Goal: Task Accomplishment & Management: Complete application form

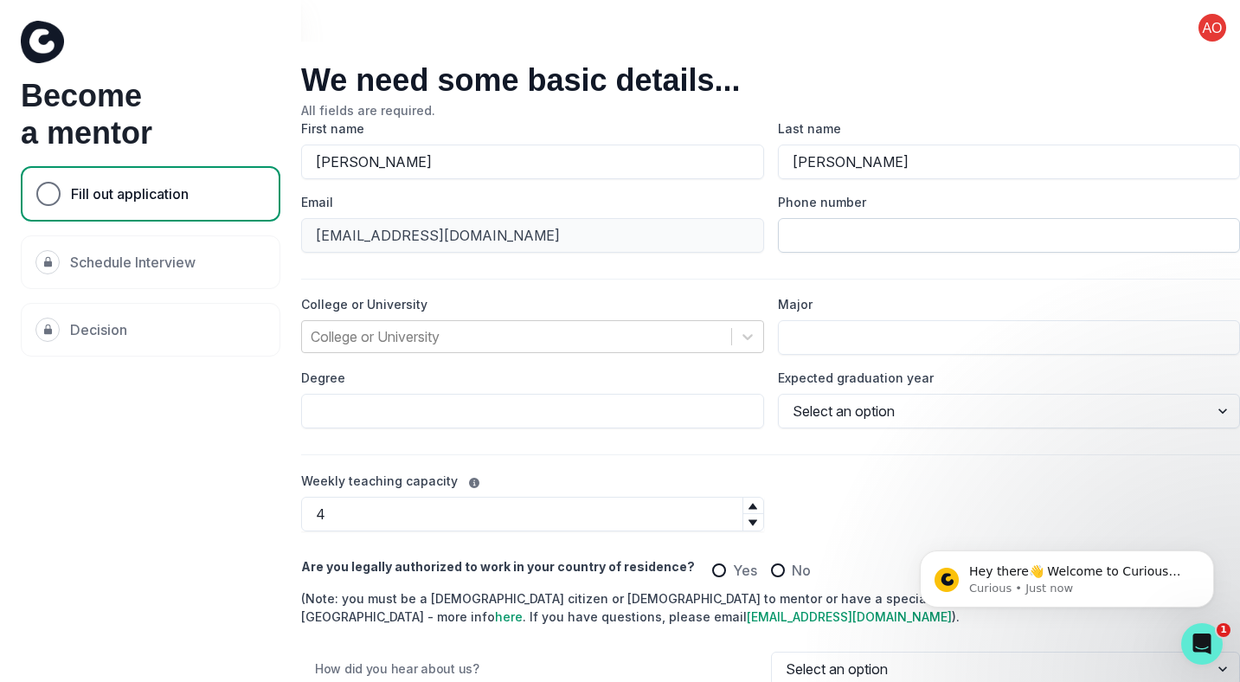
click at [857, 229] on input "Phone number" at bounding box center [1009, 235] width 463 height 35
type input "4087017618"
click at [652, 337] on div at bounding box center [517, 336] width 412 height 24
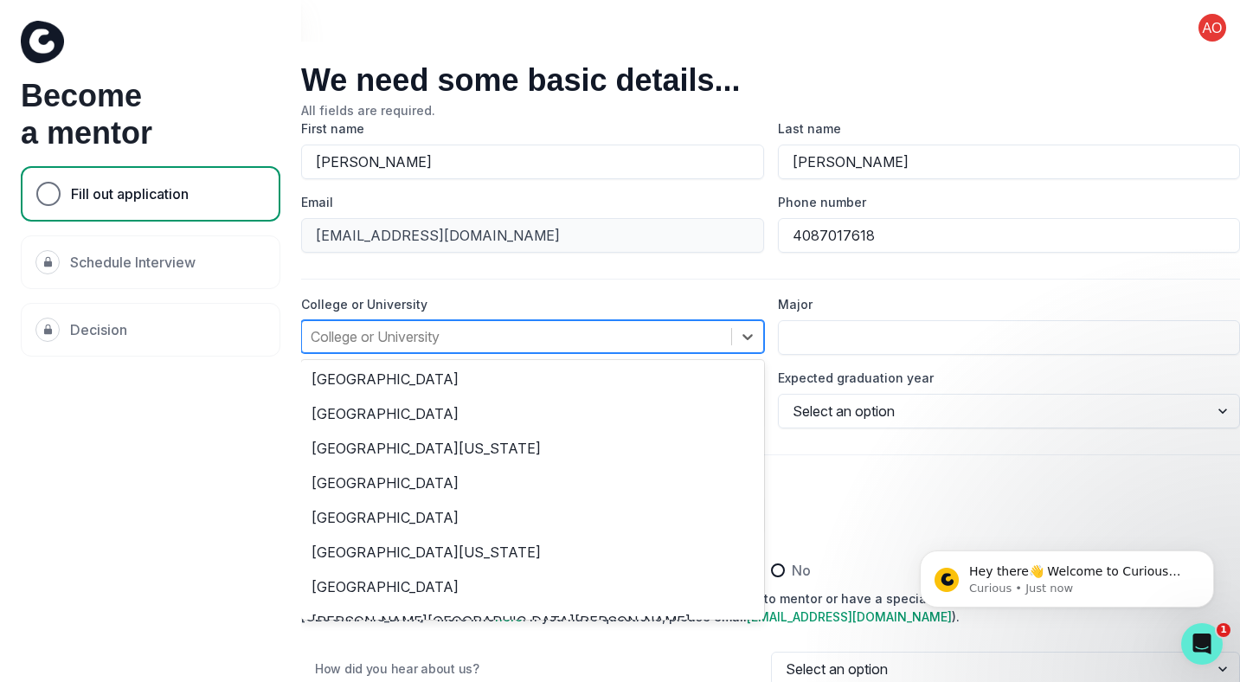
scroll to position [260, 0]
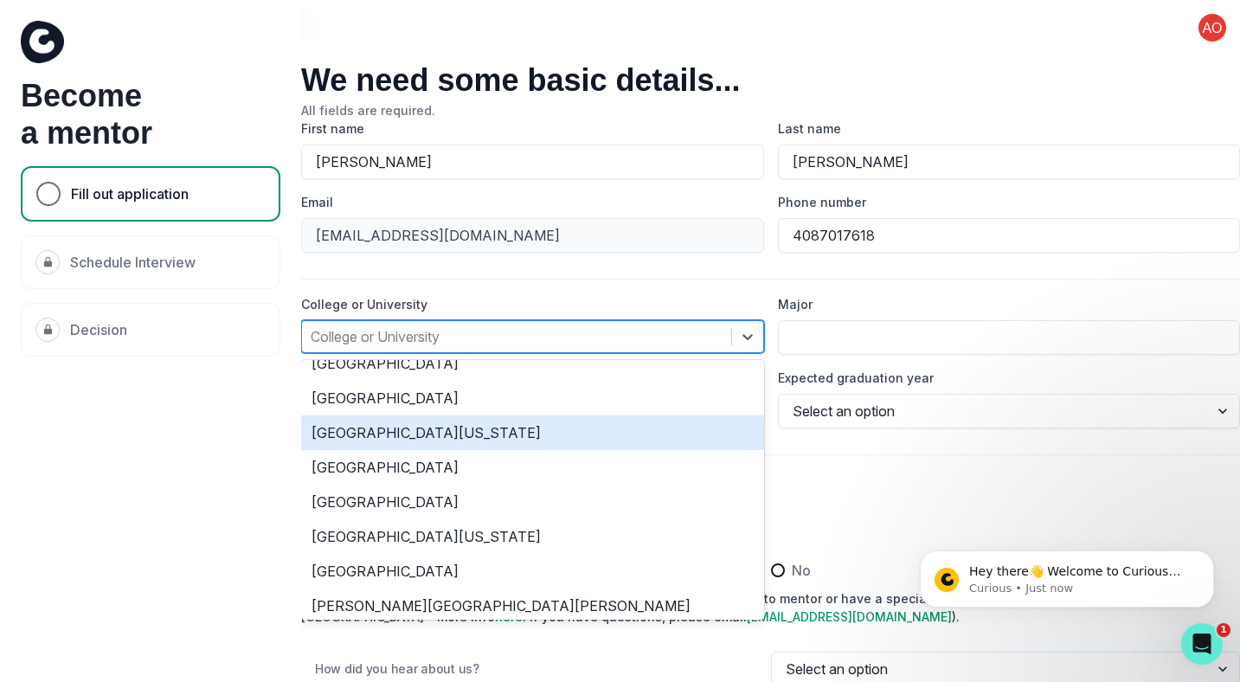
click at [465, 433] on div "[GEOGRAPHIC_DATA][US_STATE]" at bounding box center [532, 432] width 463 height 35
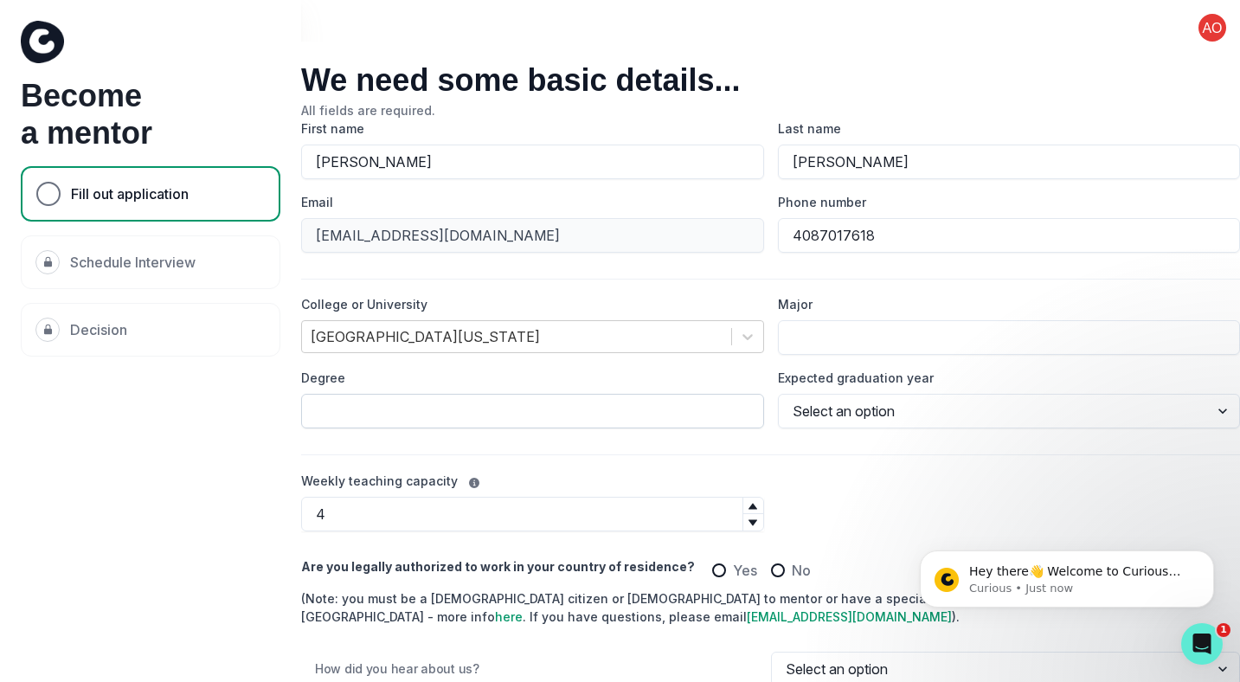
click at [692, 409] on input "Degree" at bounding box center [532, 411] width 463 height 35
type input "PhD"
click at [905, 346] on input "Major" at bounding box center [1009, 337] width 463 height 35
type input "Computer Science"
click at [749, 523] on icon at bounding box center [753, 522] width 10 height 10
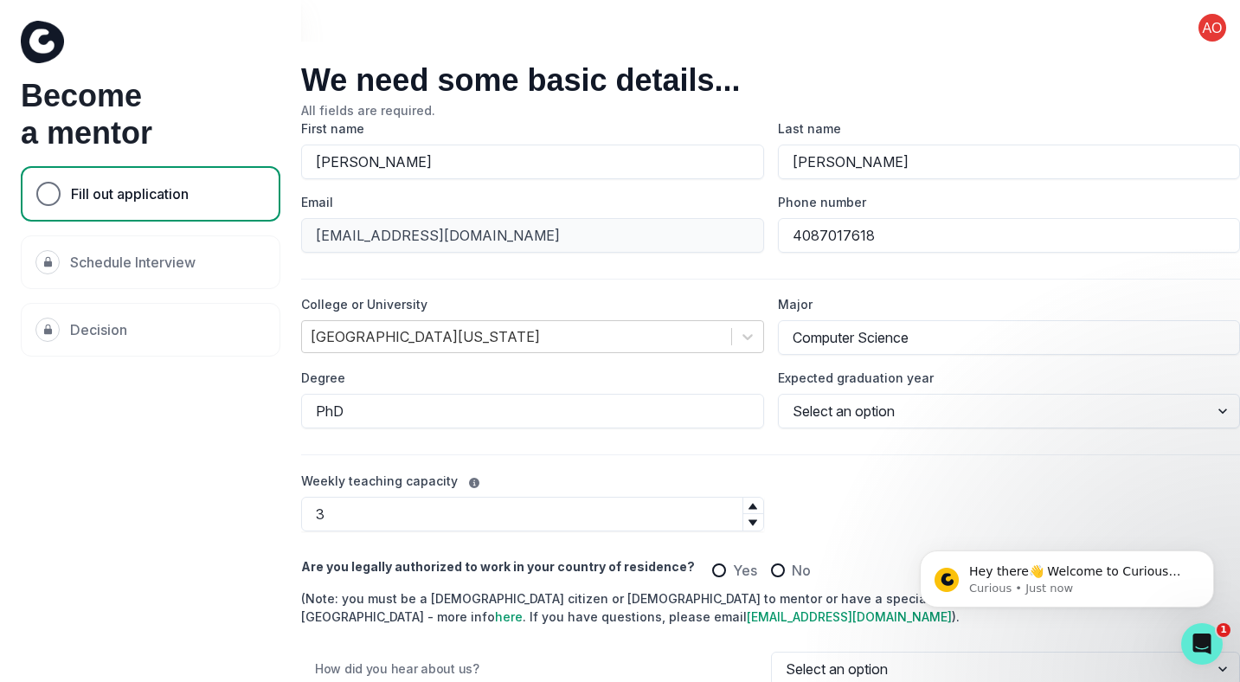
type input "2"
click at [749, 523] on icon at bounding box center [753, 522] width 10 height 10
click at [892, 401] on select "Select an option 2020 2021 2022 2023 2024 2025 2026 2027 2028 2029" at bounding box center [1009, 411] width 463 height 35
select select "2029"
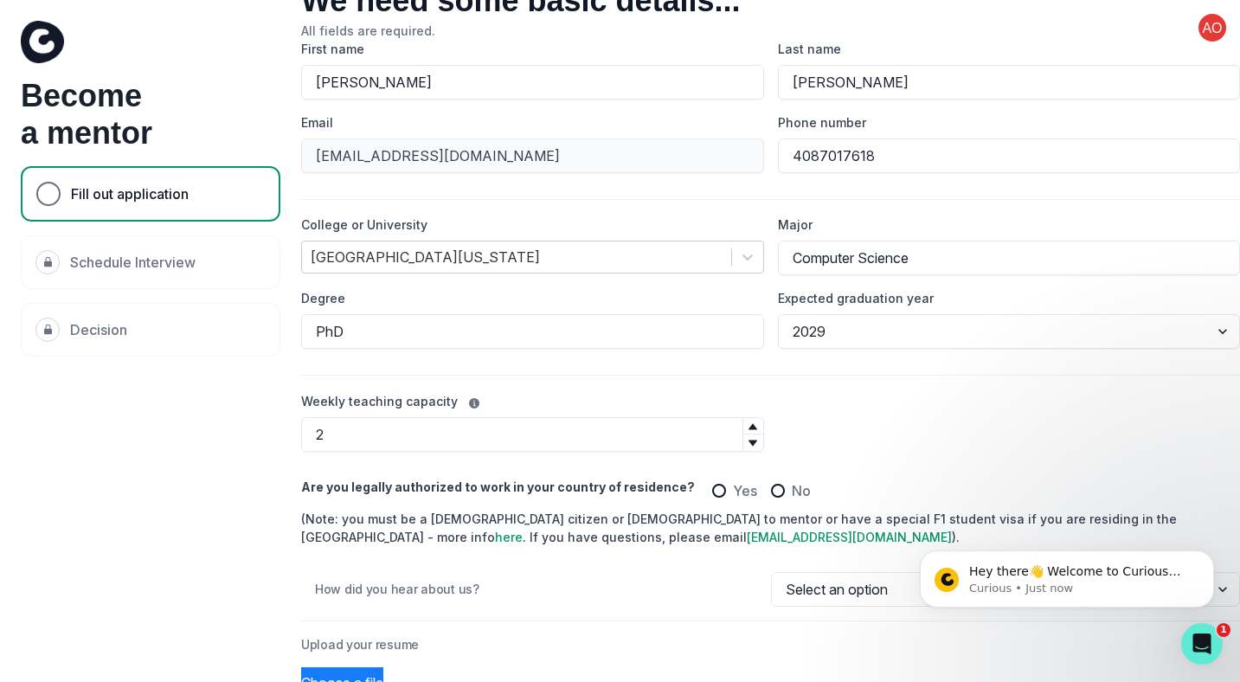
scroll to position [91, 0]
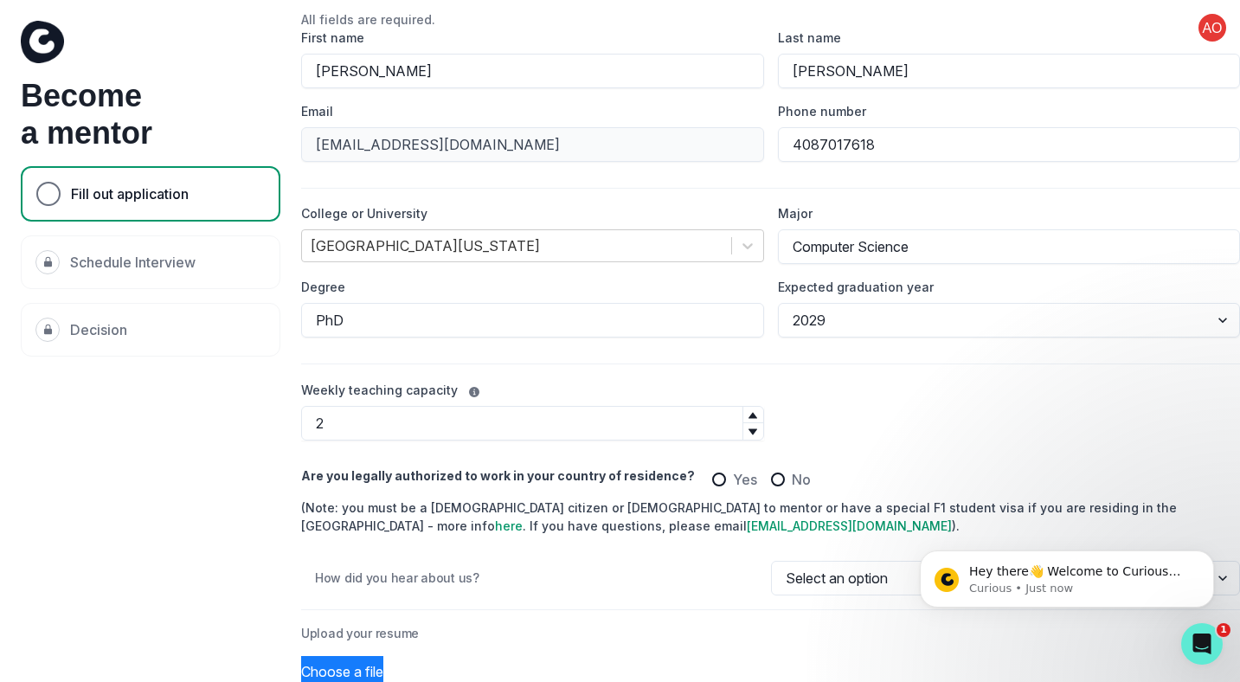
click at [712, 478] on span at bounding box center [719, 479] width 14 height 14
click at [711, 478] on input "Yes" at bounding box center [711, 478] width 1 height 1
radio input "true"
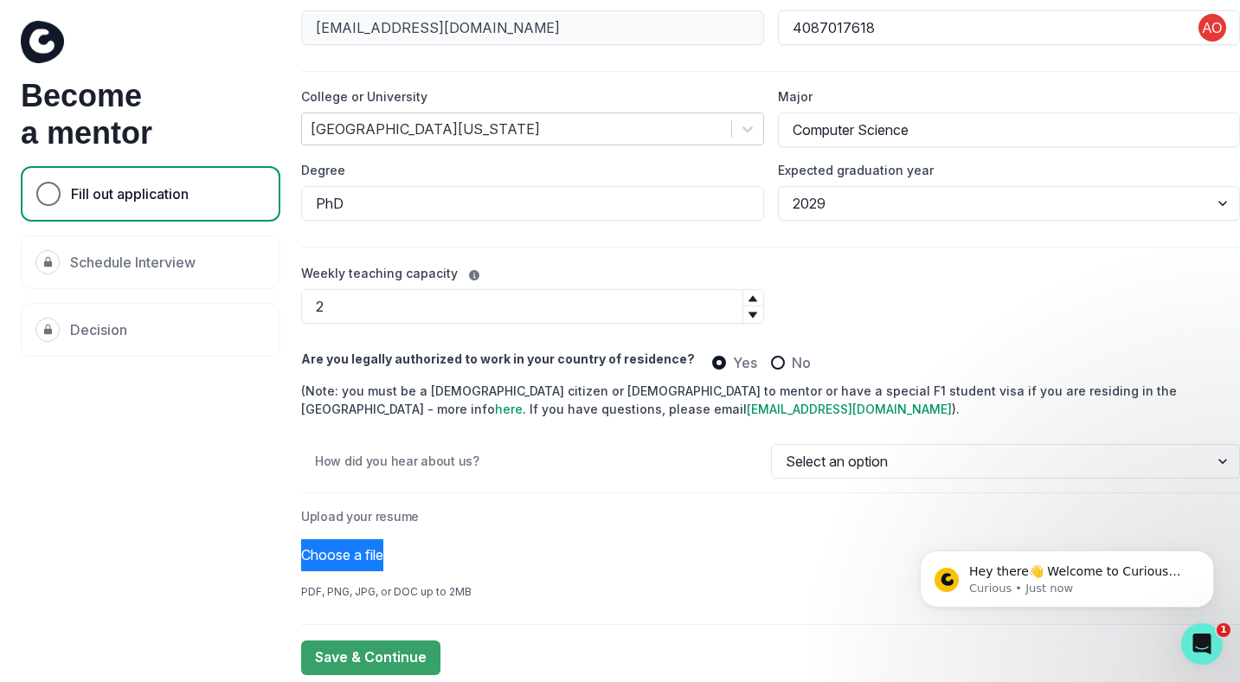
scroll to position [226, 0]
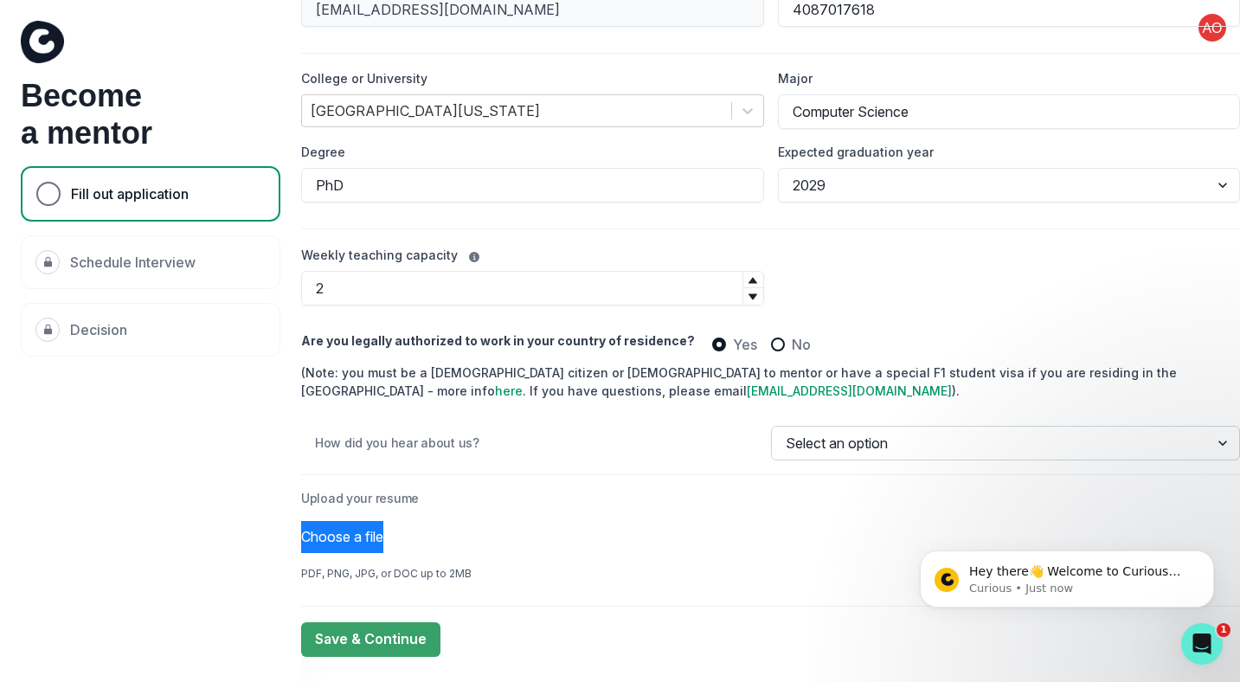
click at [793, 440] on select "Select an option Email Instagram LinkedIn Tiktok Google Friend University Club …" at bounding box center [1006, 443] width 470 height 35
select select "LinkedIn"
click at [383, 531] on button "Choose a file" at bounding box center [342, 537] width 82 height 32
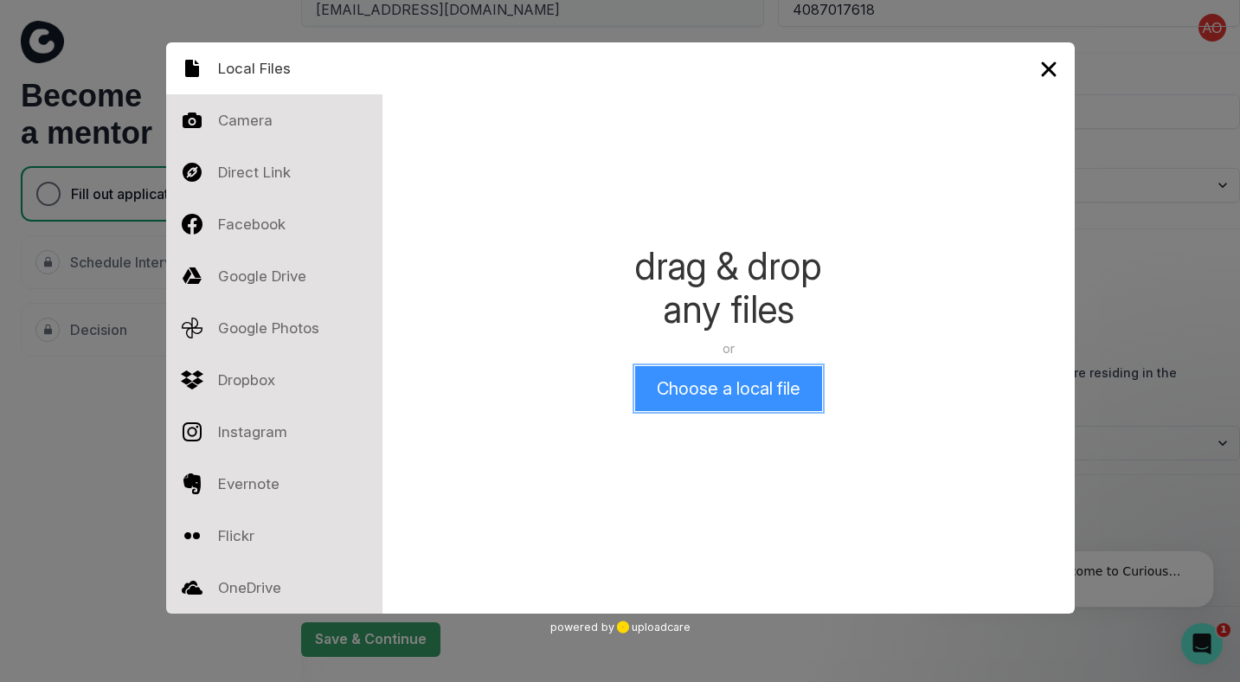
click at [708, 382] on button "Choose a local file" at bounding box center [728, 388] width 187 height 45
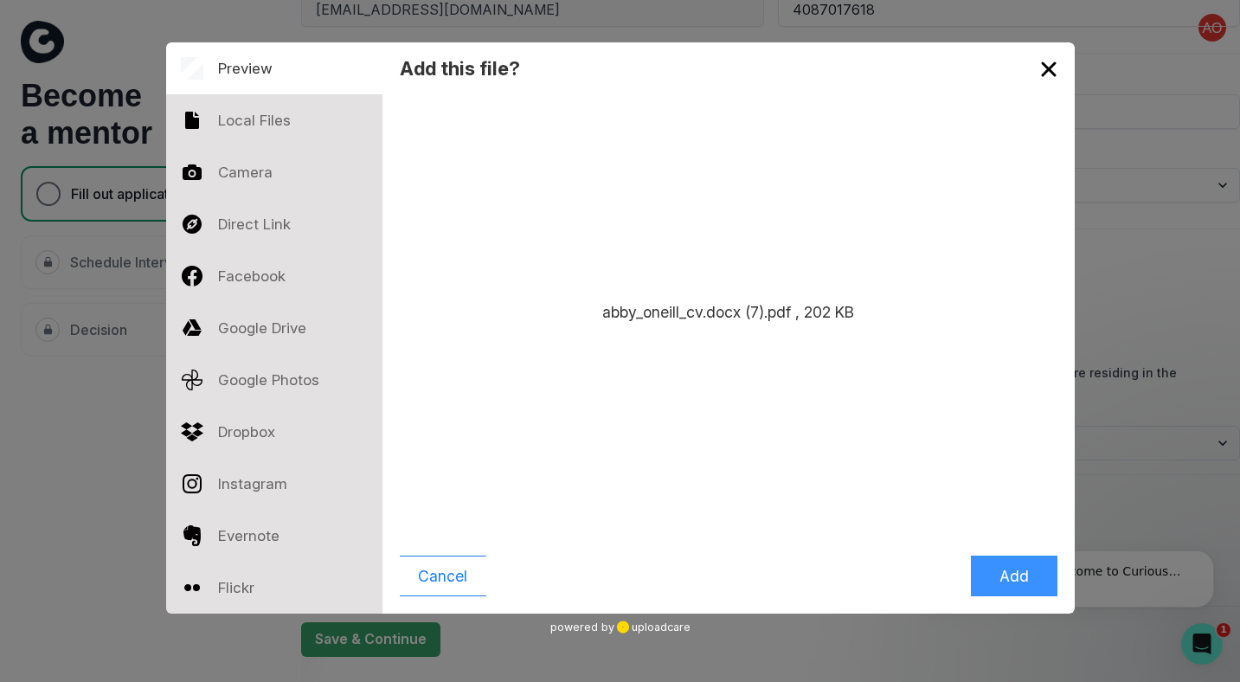
click at [987, 559] on button "Add" at bounding box center [1014, 575] width 87 height 41
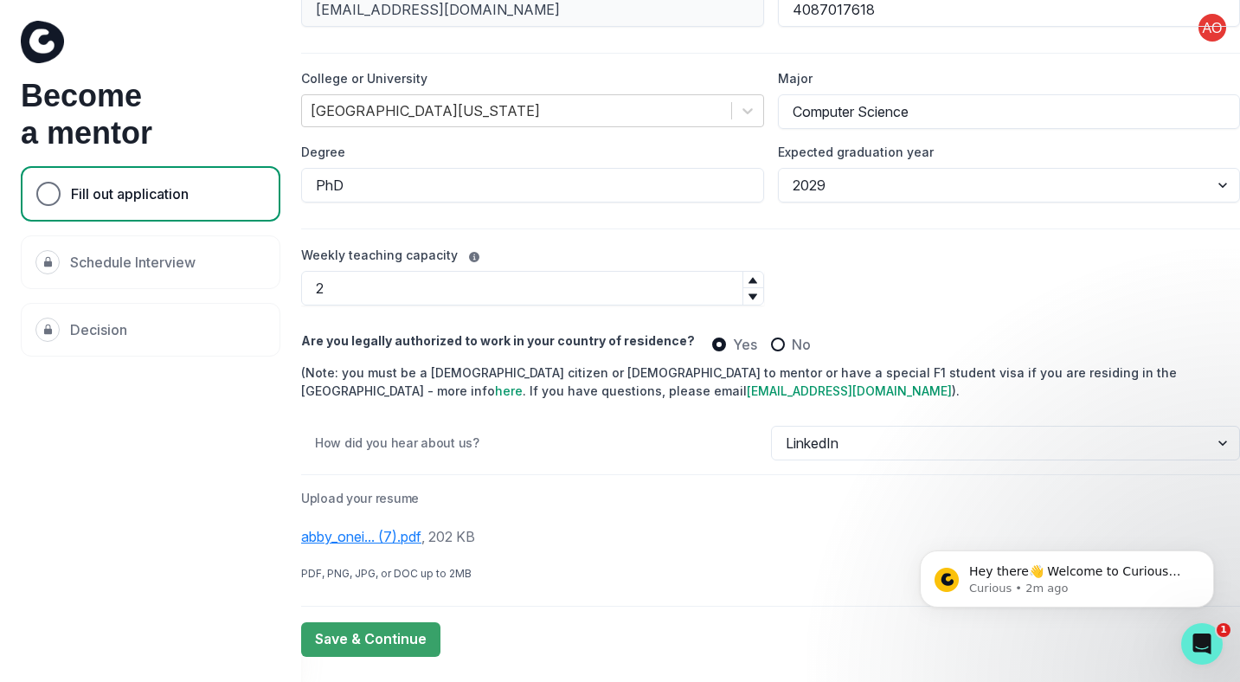
scroll to position [255, 0]
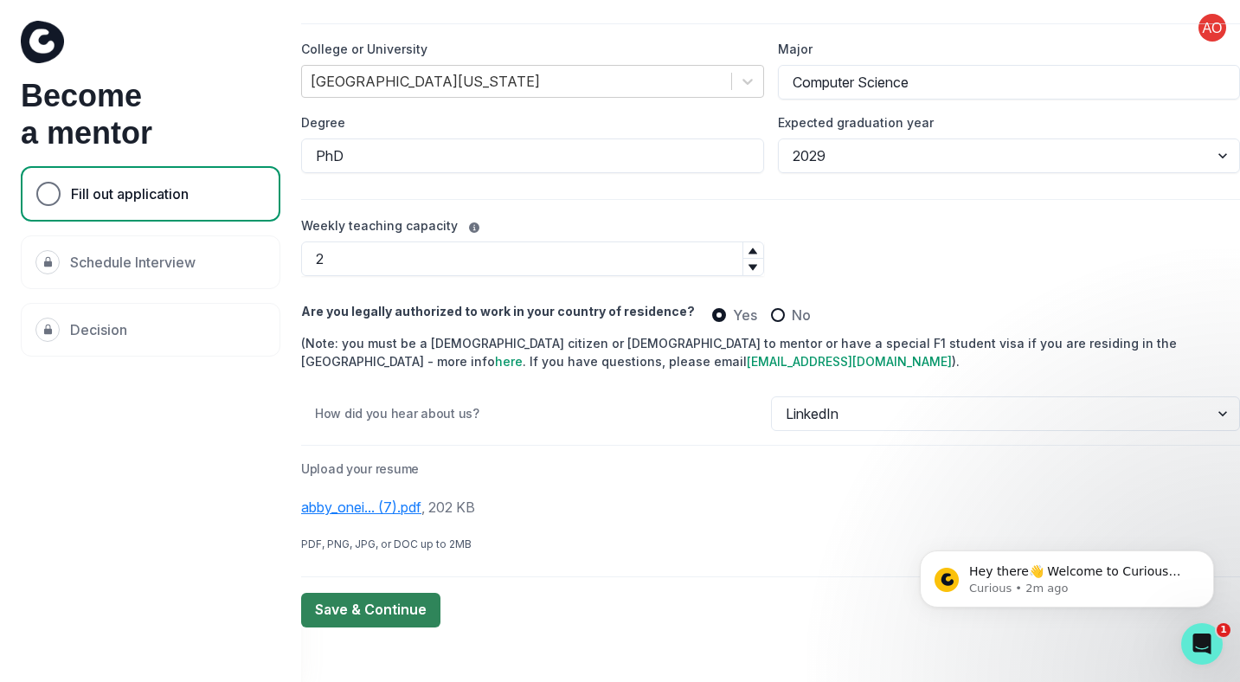
click at [400, 601] on button "Save & Continue" at bounding box center [370, 610] width 139 height 35
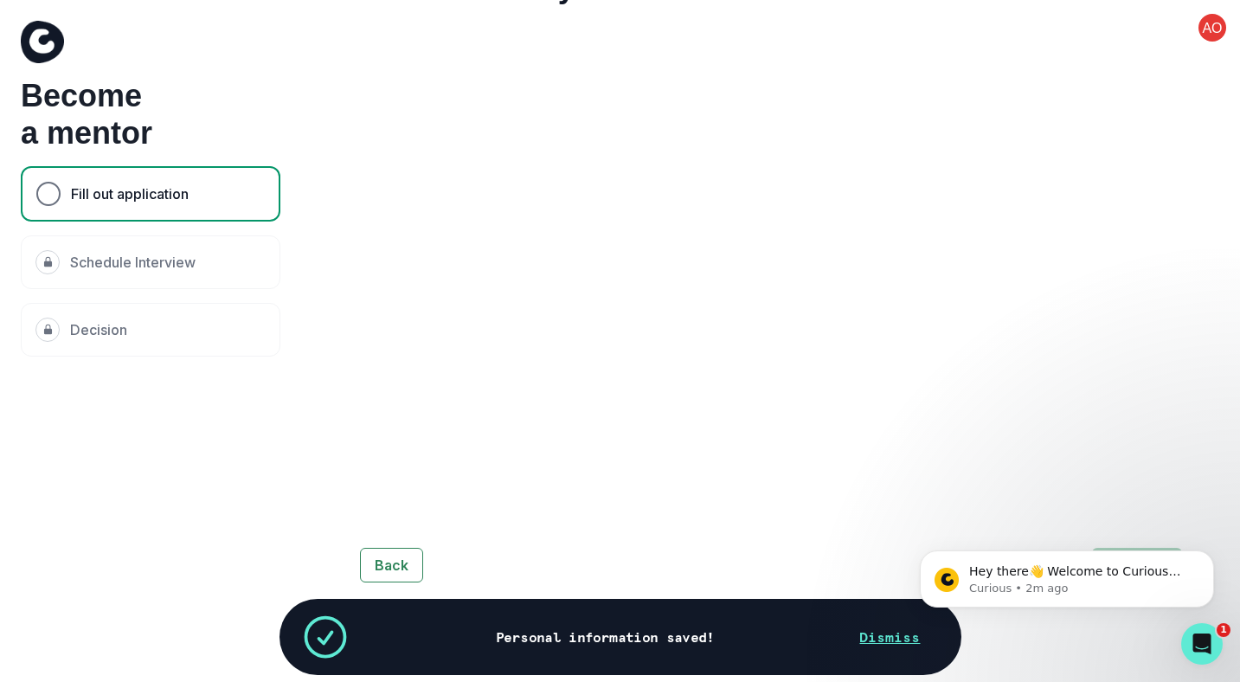
scroll to position [71, 0]
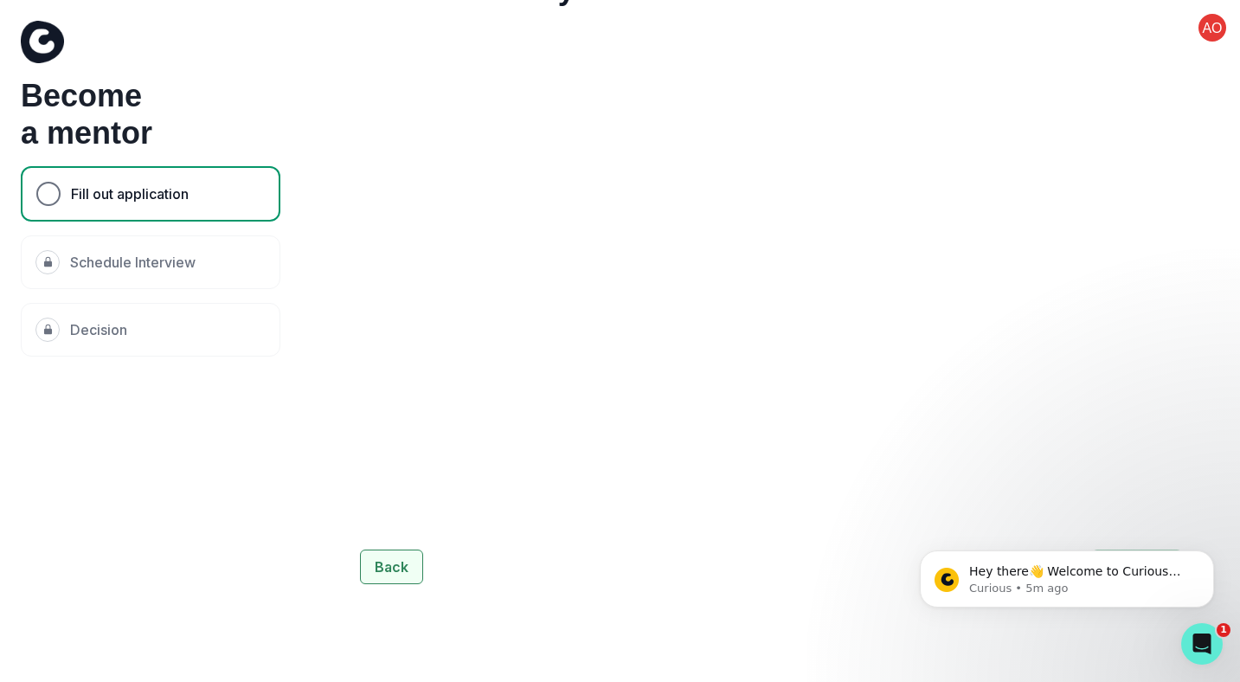
click at [395, 568] on button "Back" at bounding box center [391, 566] width 63 height 35
select select "2029"
select select "LinkedIn"
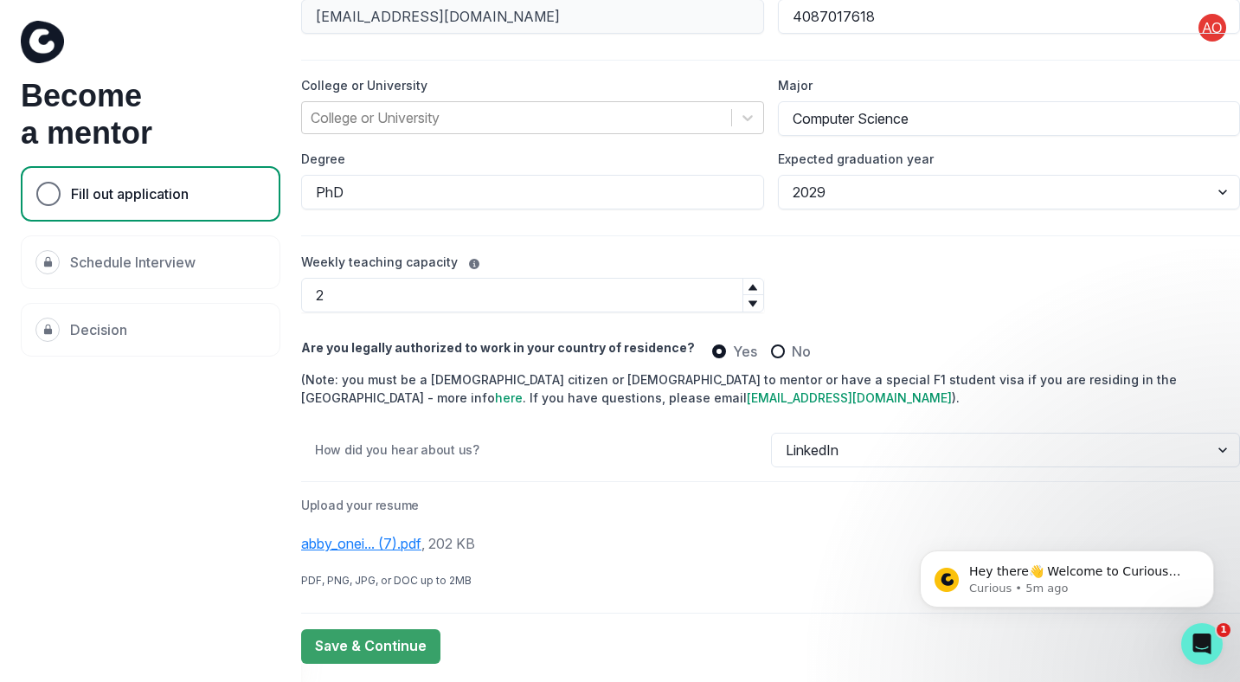
scroll to position [255, 0]
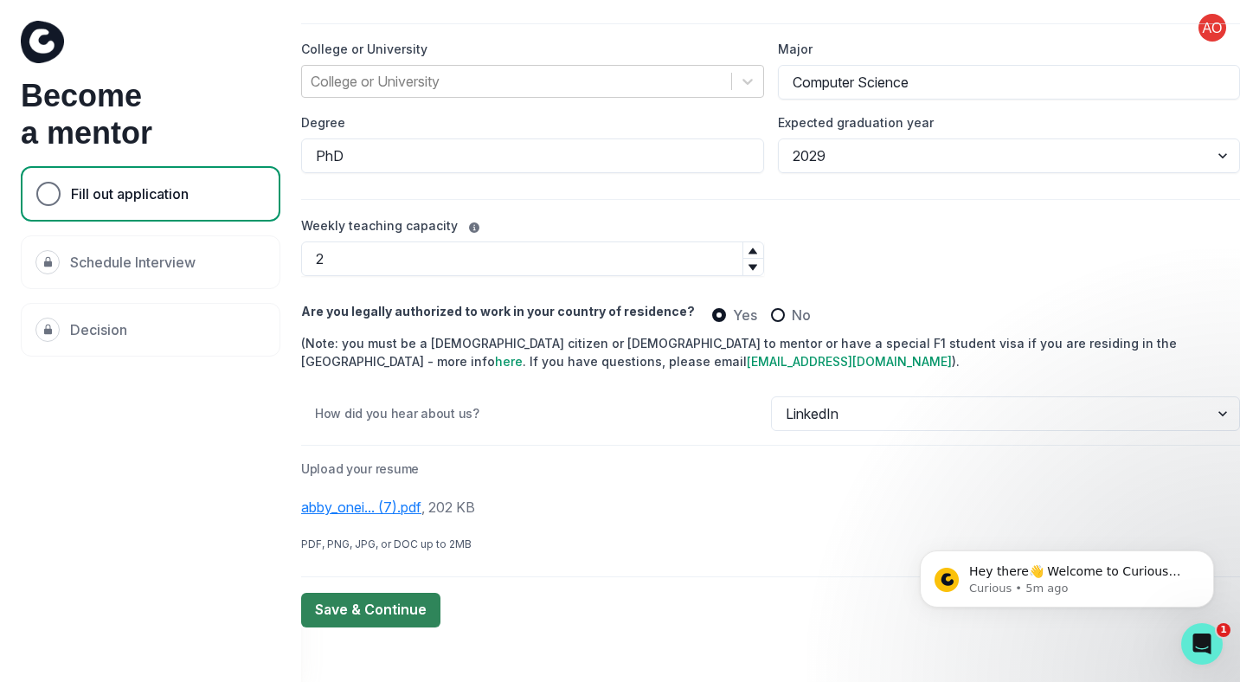
click at [402, 604] on button "Save & Continue" at bounding box center [370, 610] width 139 height 35
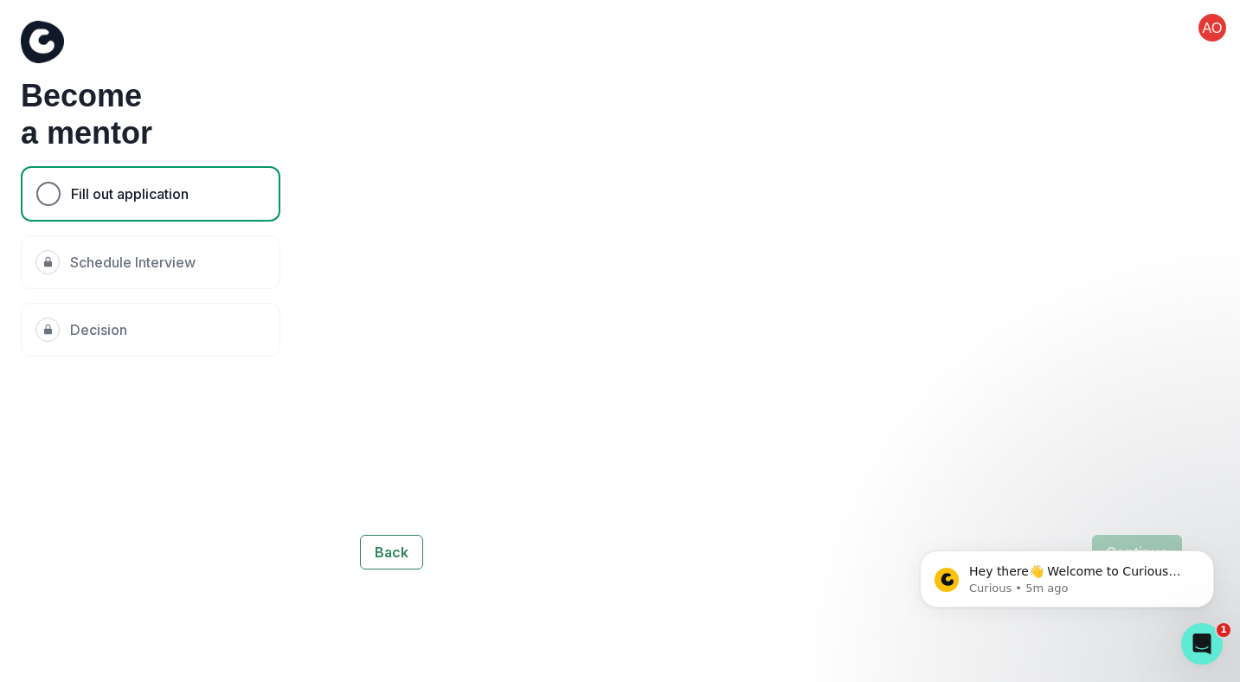
scroll to position [155, 0]
